Goal: Information Seeking & Learning: Check status

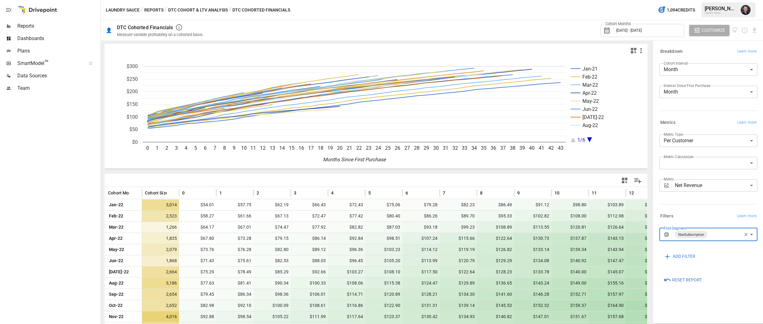
click at [628, 235] on icon "button" at bounding box center [746, 235] width 6 height 6
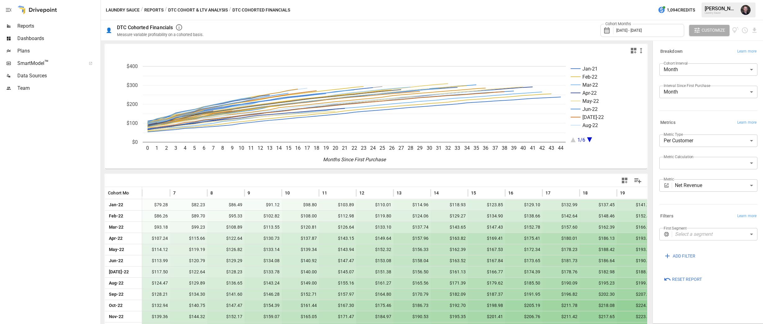
scroll to position [0, 266]
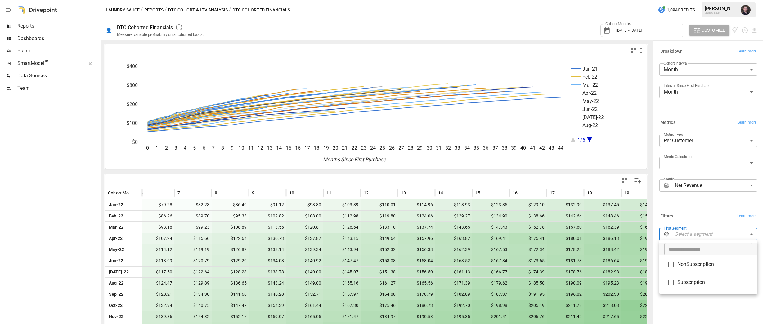
click at [628, 0] on body "Reports Dashboards Plans SmartModel ™ Data Sources Team Laundry Sauce / Reports…" at bounding box center [381, 0] width 763 height 0
click at [628, 267] on span "NonSubscription" at bounding box center [715, 263] width 75 height 7
type input "**********"
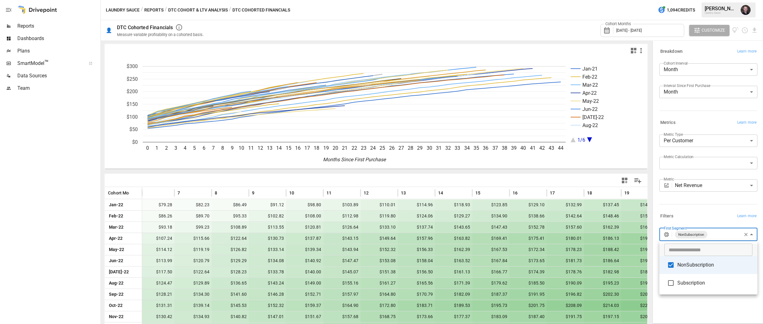
drag, startPoint x: 562, startPoint y: 224, endPoint x: 567, endPoint y: 224, distance: 5.0
click at [563, 224] on div at bounding box center [381, 162] width 763 height 324
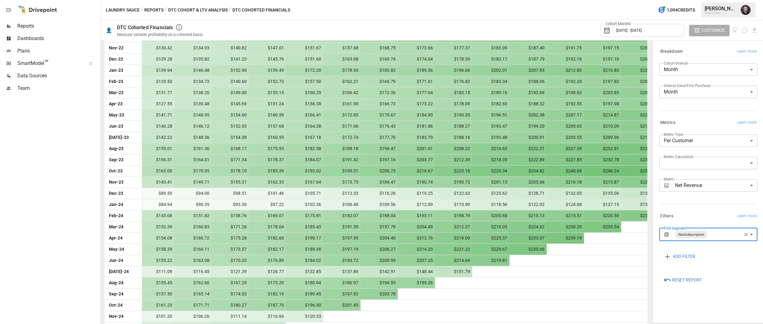
scroll to position [348, 0]
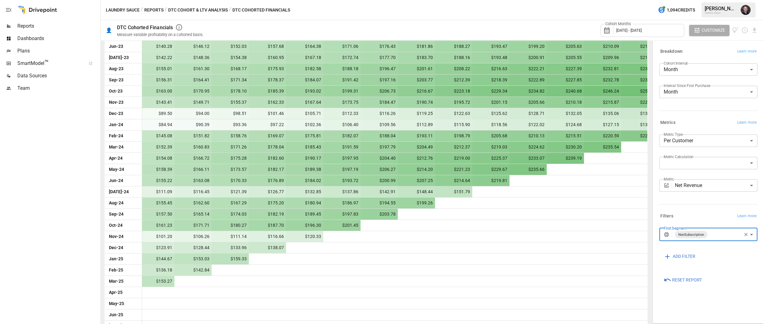
click at [628, 234] on icon "button" at bounding box center [746, 234] width 3 height 3
drag, startPoint x: 722, startPoint y: 235, endPoint x: 700, endPoint y: 273, distance: 44.1
click at [628, 0] on body "Reports Dashboards Plans SmartModel ™ Data Sources Team Laundry Sauce / Reports…" at bounding box center [381, 0] width 763 height 0
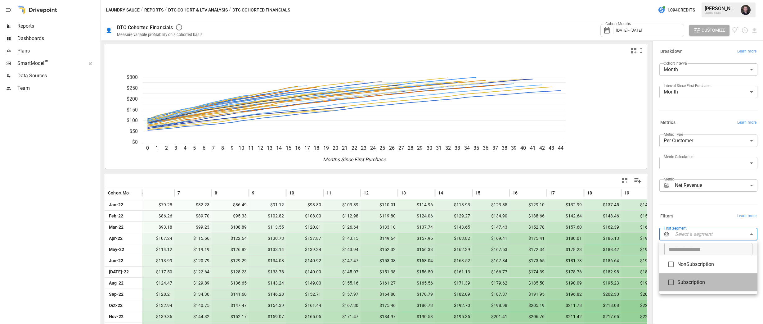
click at [628, 284] on span "Subscription" at bounding box center [715, 281] width 75 height 7
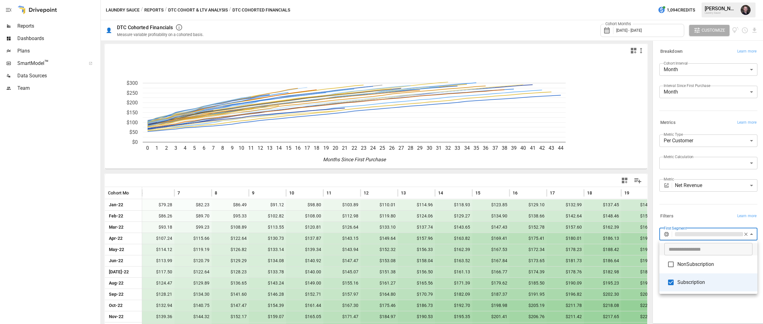
type input "**********"
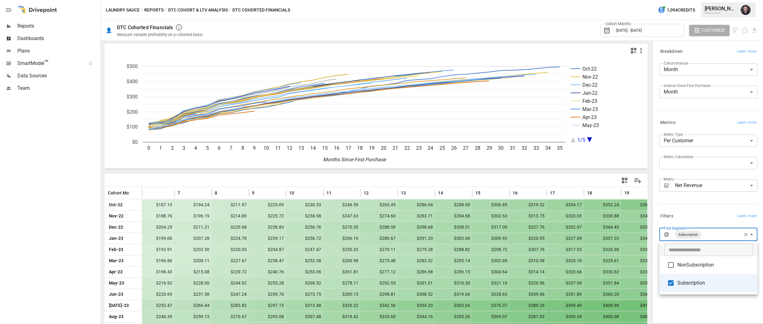
click at [465, 243] on div at bounding box center [381, 162] width 763 height 324
